Goal: Browse casually

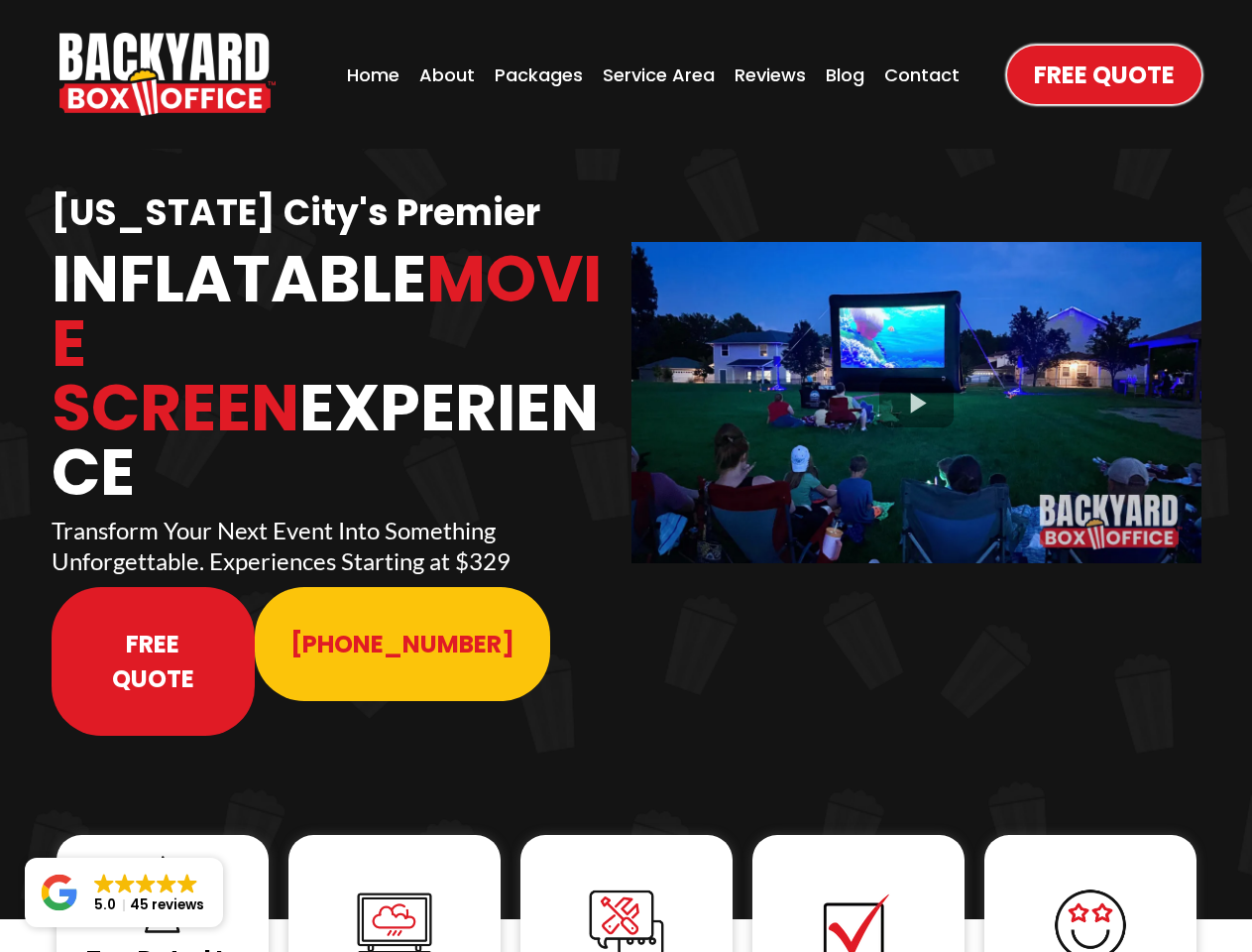
click at [167, 75] on img "https://www.backyardboxoffice.com" at bounding box center [167, 75] width 216 height 84
click at [916, 388] on div at bounding box center [916, 402] width 570 height 321
click at [162, 854] on img at bounding box center [162, 894] width 80 height 80
click at [394, 885] on img at bounding box center [394, 925] width 80 height 80
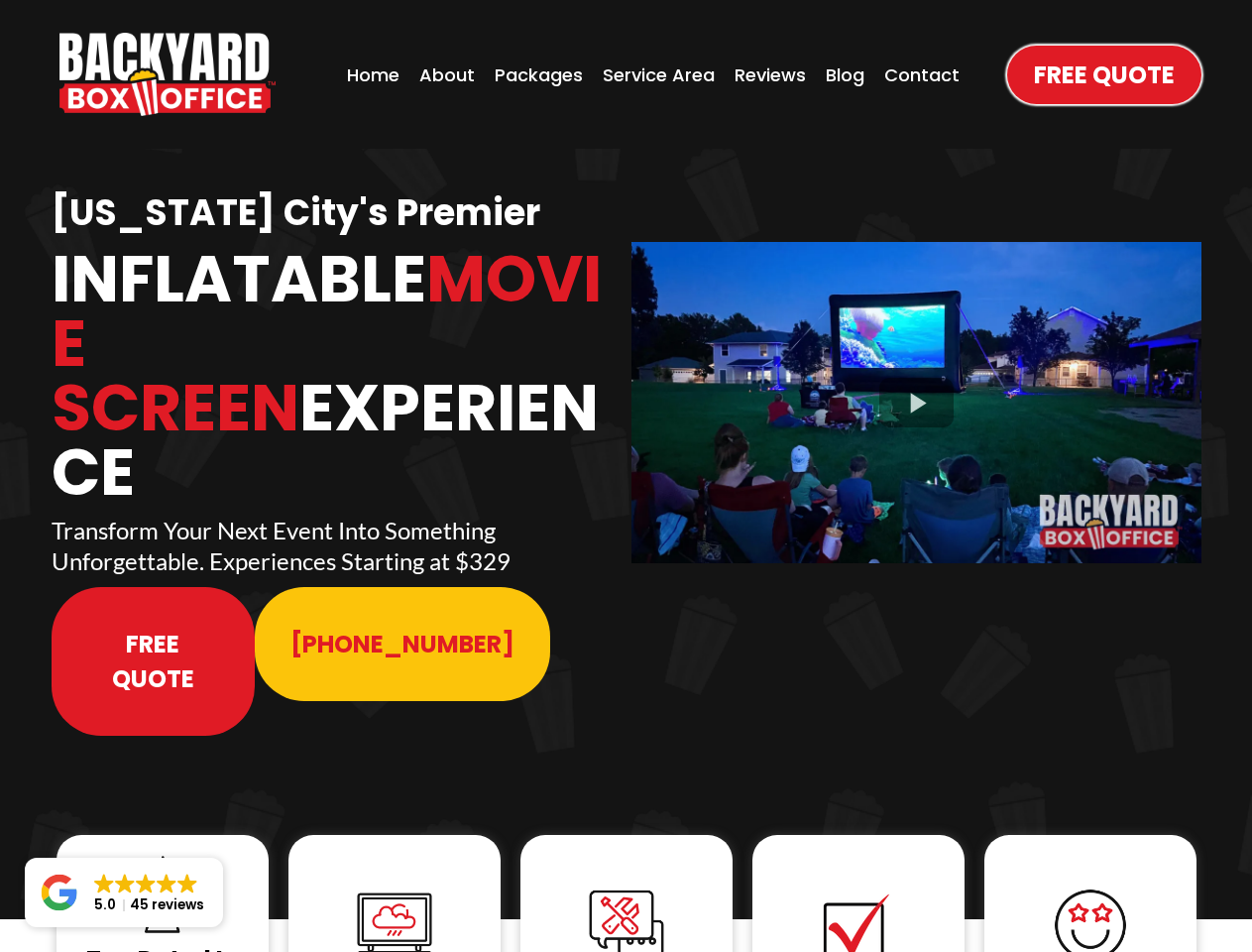
click at [394, 885] on img at bounding box center [394, 925] width 80 height 80
click at [626, 886] on img at bounding box center [626, 926] width 80 height 80
click at [859, 886] on img at bounding box center [859, 926] width 80 height 80
